Goal: Task Accomplishment & Management: Manage account settings

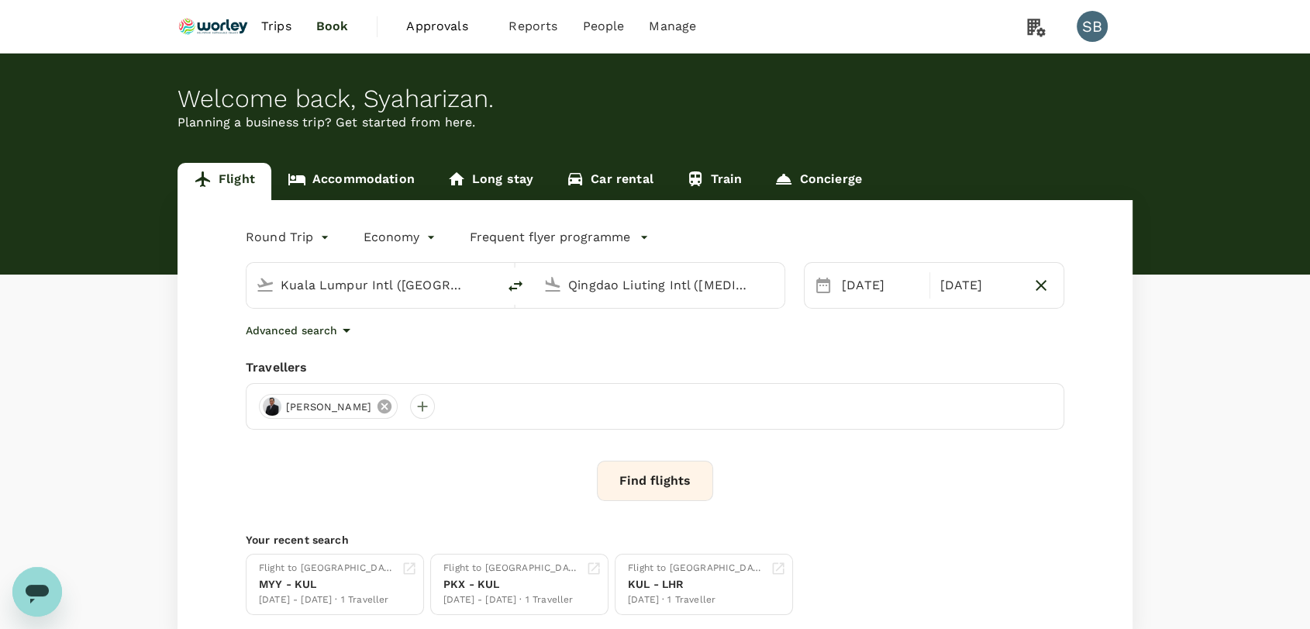
click at [376, 405] on icon at bounding box center [384, 406] width 17 height 17
click at [270, 408] on div at bounding box center [271, 406] width 25 height 25
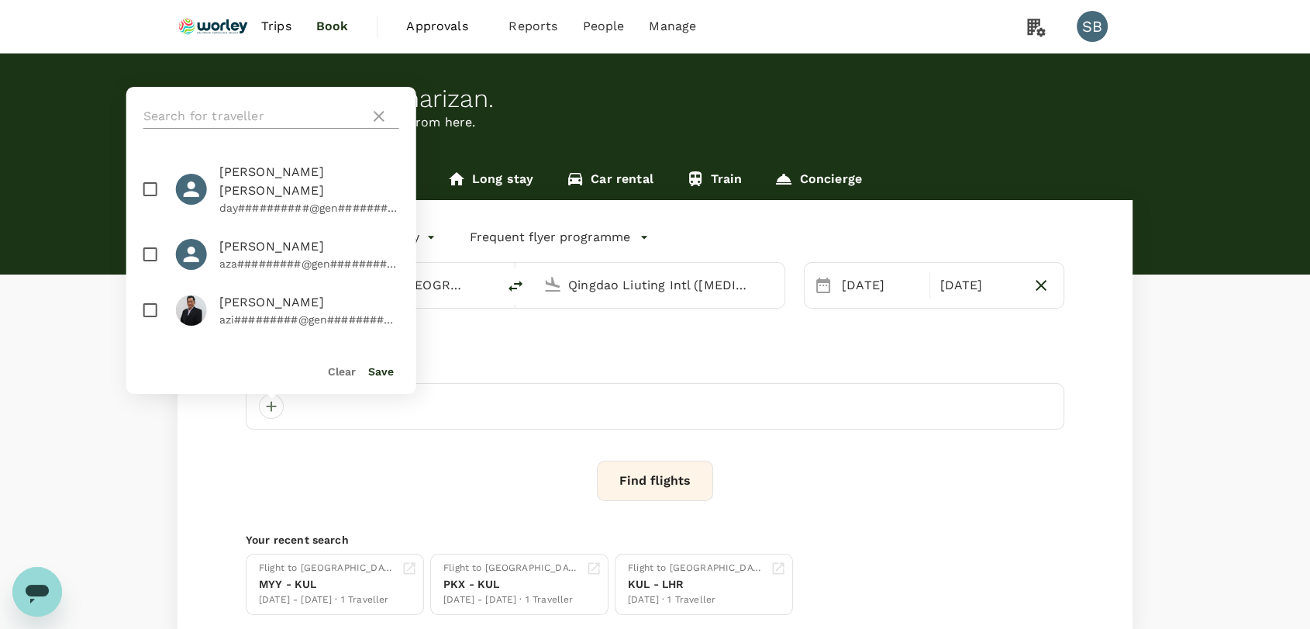
click at [259, 118] on input "text" at bounding box center [253, 116] width 220 height 25
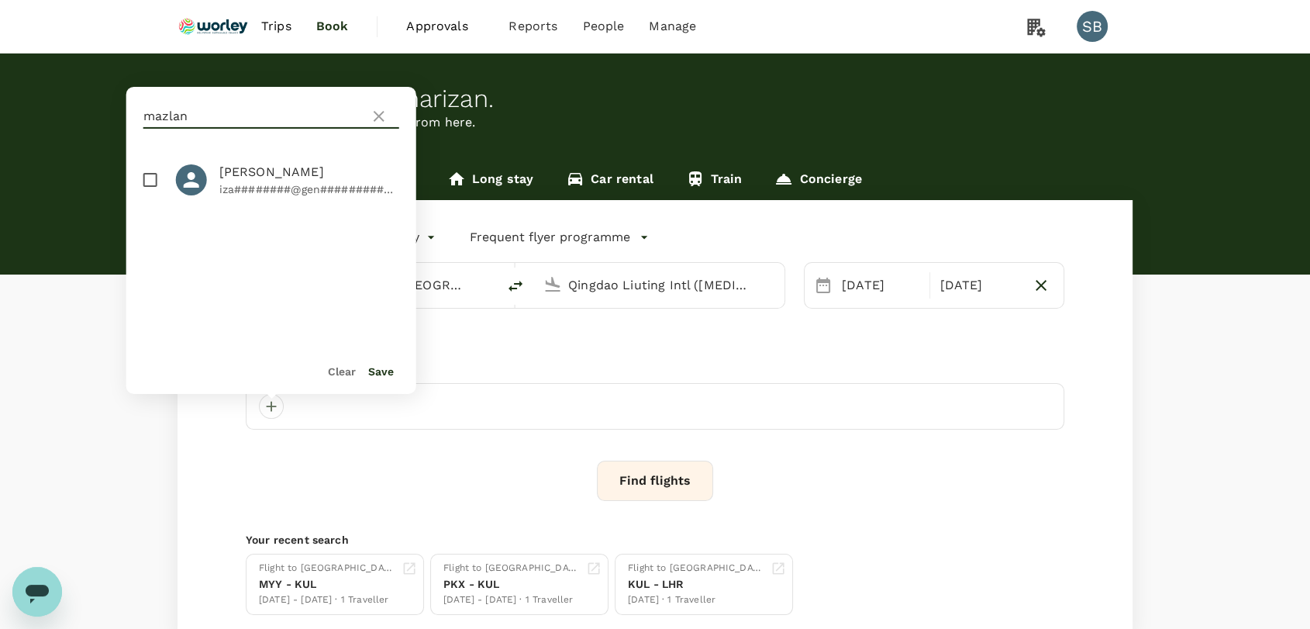
type input "mazlan"
click at [148, 179] on input "checkbox" at bounding box center [150, 180] width 33 height 33
checkbox input "true"
click at [236, 116] on input "mazlan" at bounding box center [253, 116] width 220 height 25
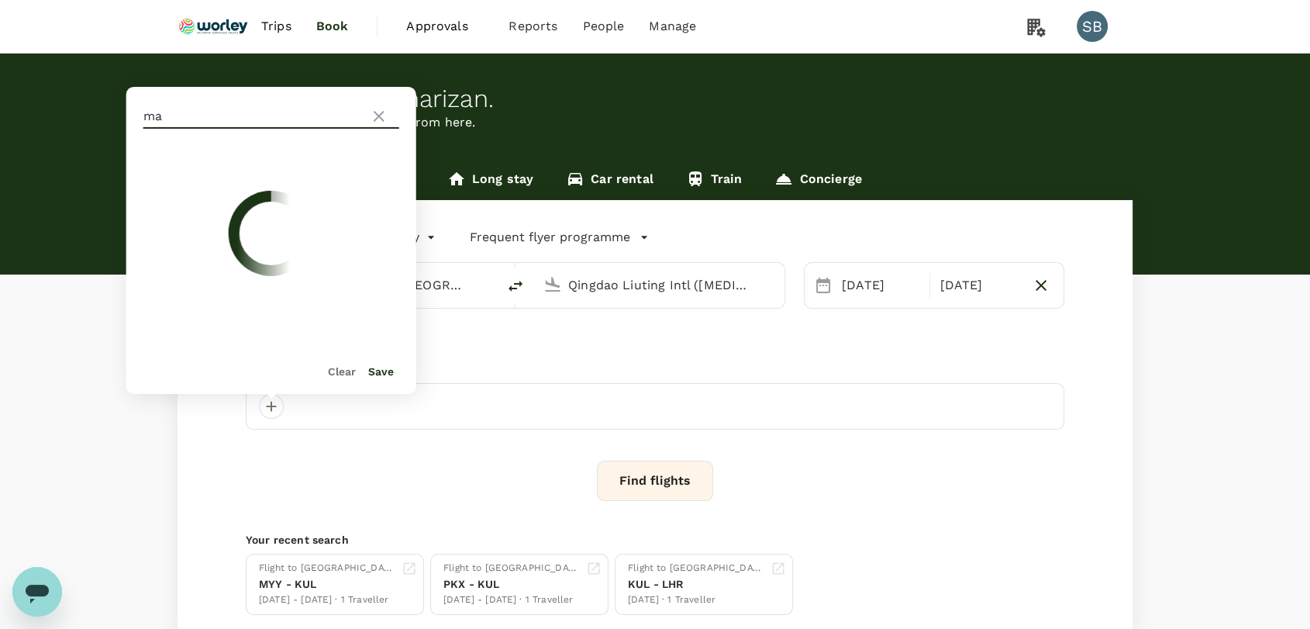
type input "m"
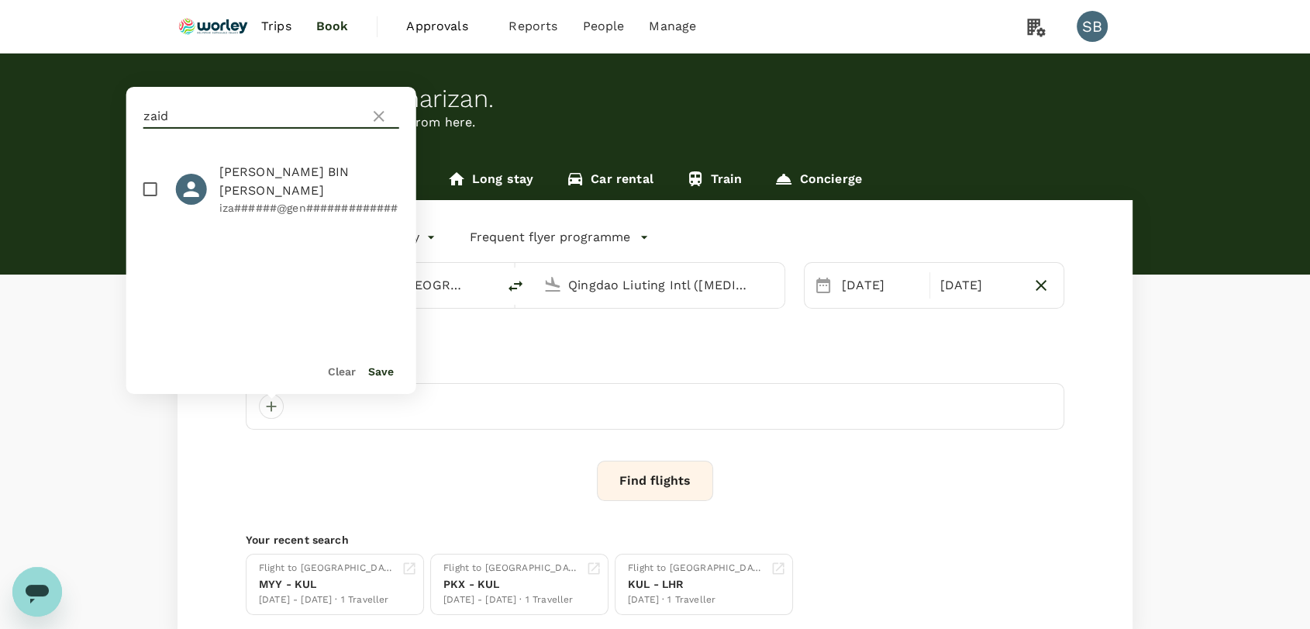
type input "zaid"
click at [151, 187] on input "checkbox" at bounding box center [150, 189] width 33 height 33
checkbox input "true"
click at [373, 378] on div "Save" at bounding box center [375, 364] width 38 height 31
click at [374, 374] on button "Save" at bounding box center [381, 371] width 26 height 12
